Goal: Task Accomplishment & Management: Manage account settings

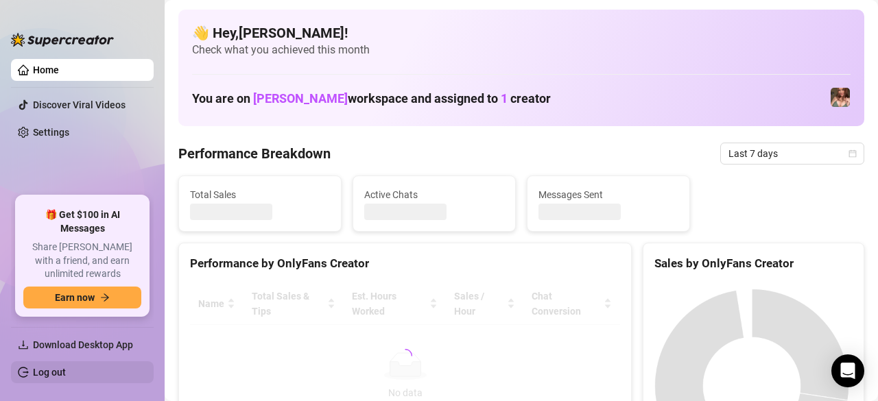
click at [40, 378] on link "Log out" at bounding box center [49, 372] width 33 height 11
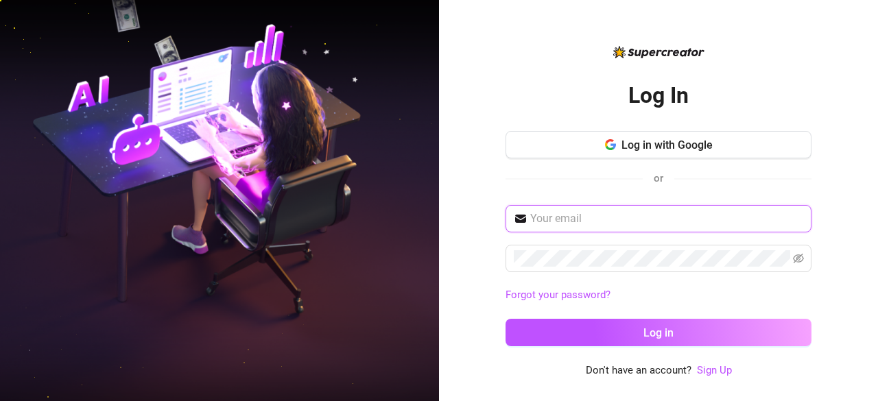
click at [577, 219] on input "text" at bounding box center [666, 219] width 273 height 16
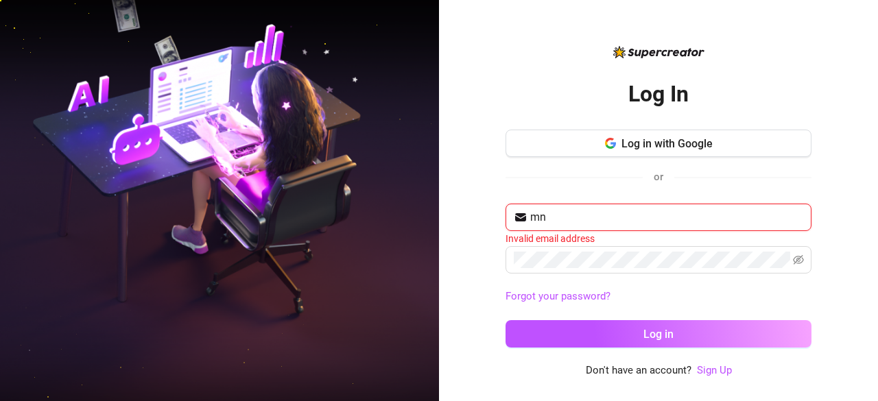
type input "m"
paste input "mncsbrdyn@gmail.com"
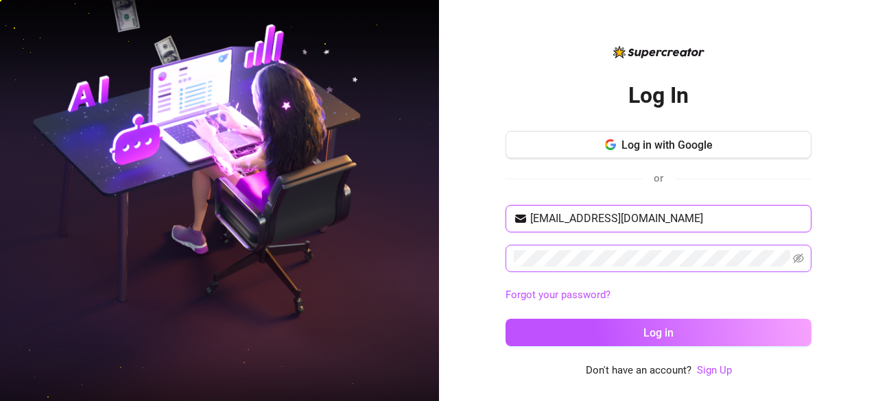
type input "mncsbrdyn@gmail.com"
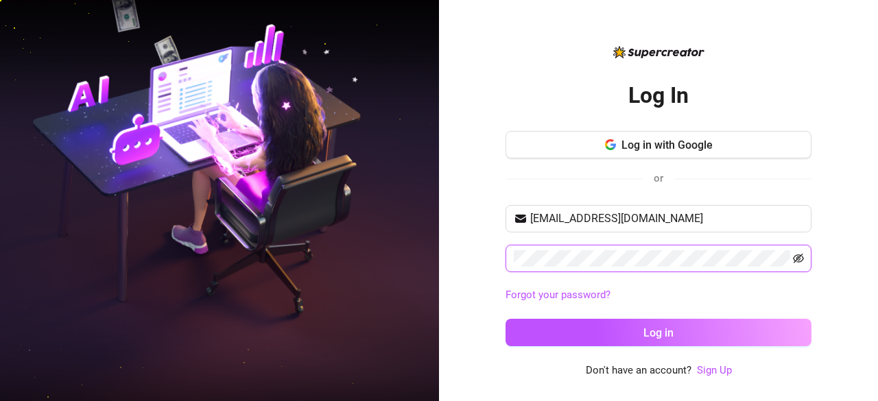
click at [798, 259] on icon "eye-invisible" at bounding box center [798, 258] width 11 height 11
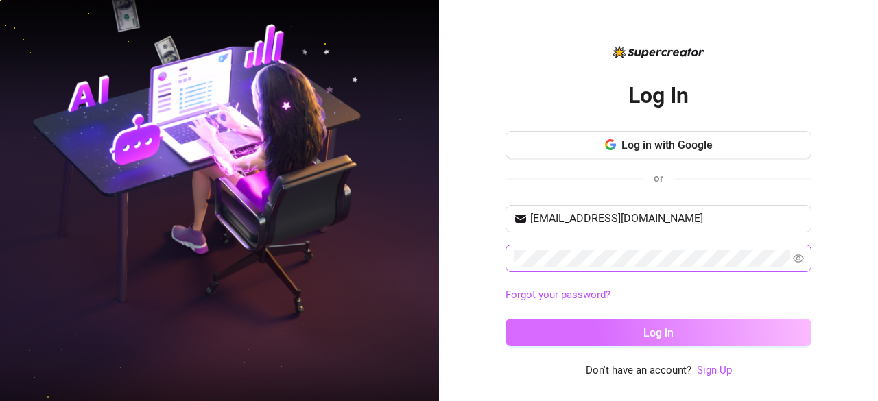
click at [783, 330] on button "Log in" at bounding box center [658, 332] width 306 height 27
